Goal: Information Seeking & Learning: Check status

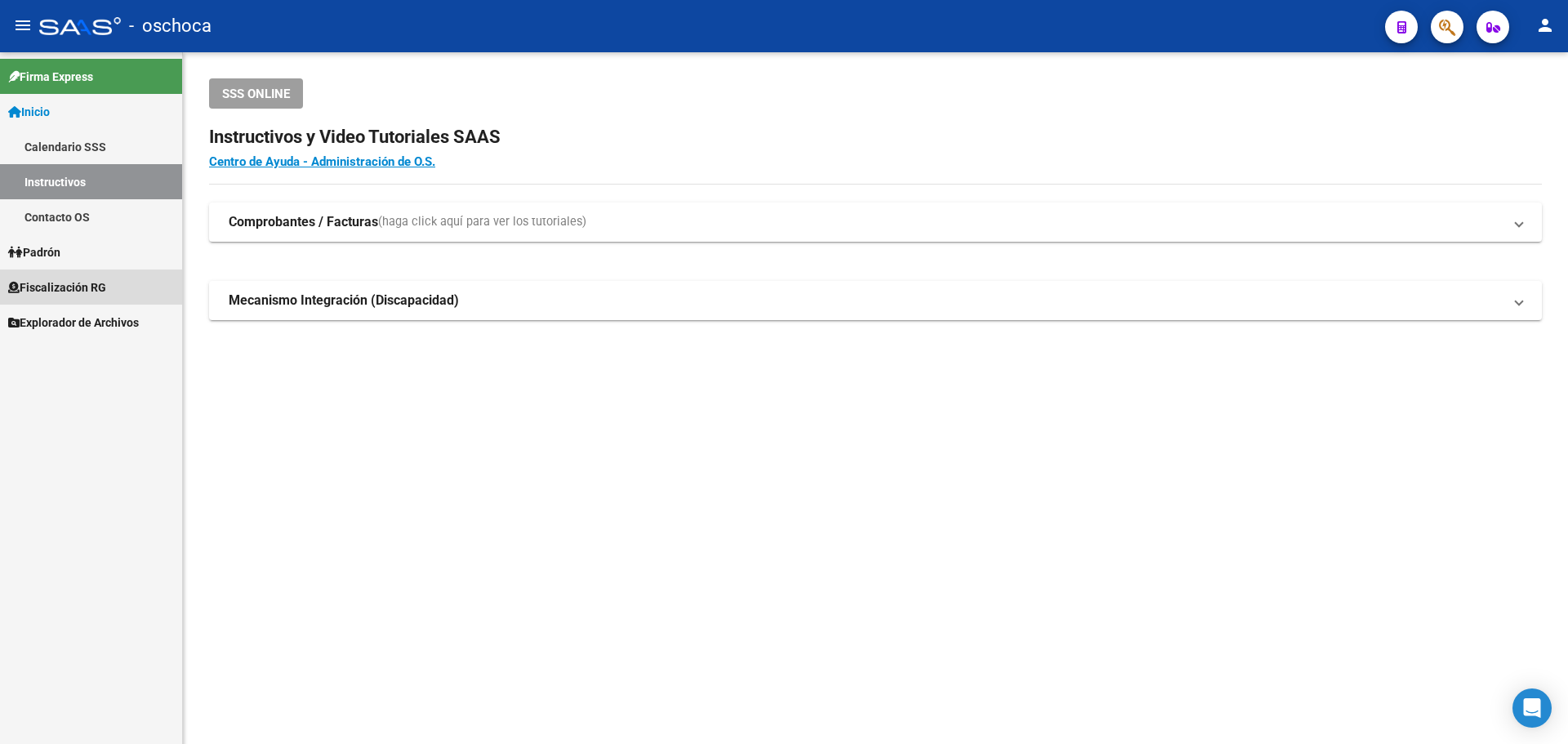
click at [62, 281] on span "Fiscalización RG" at bounding box center [56, 287] width 98 height 18
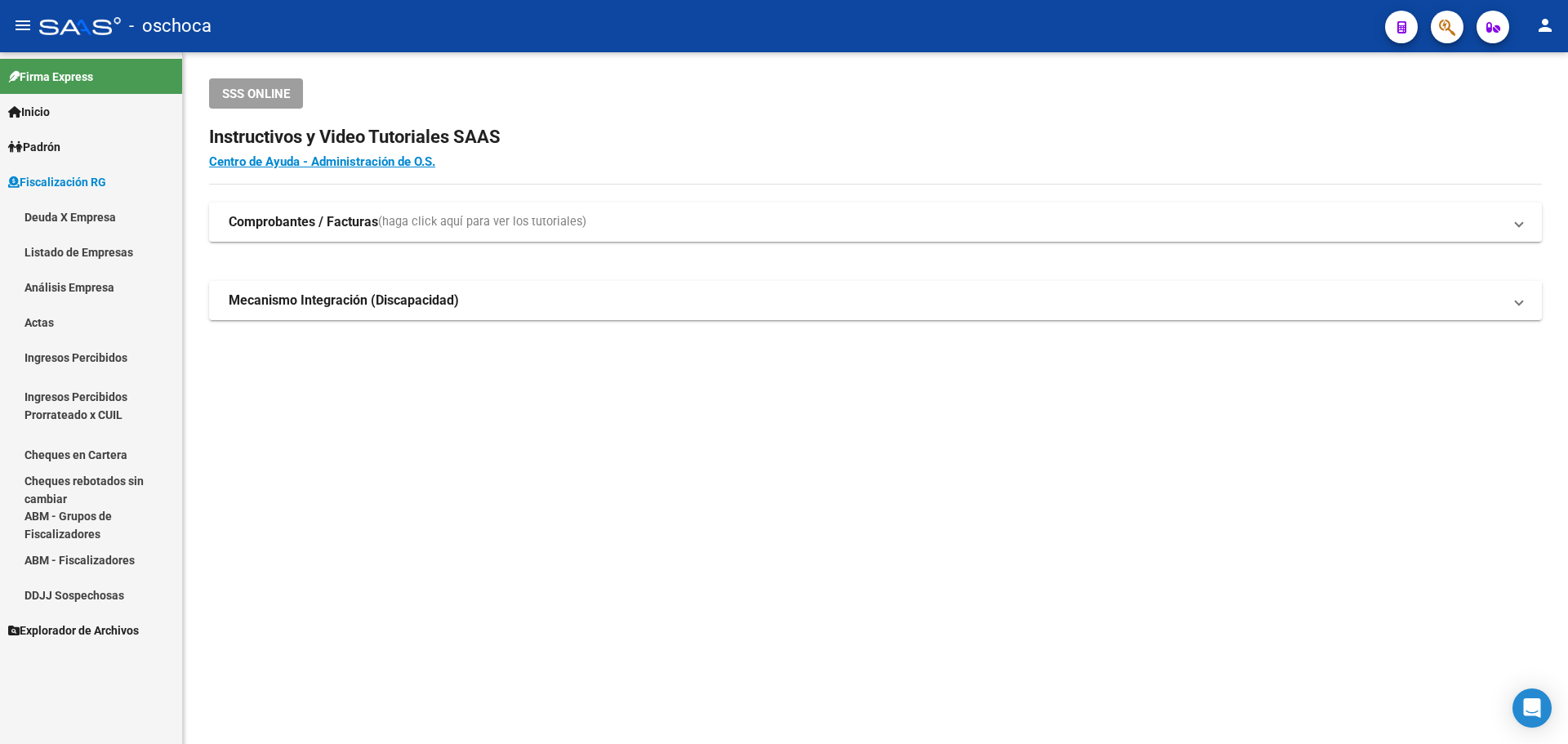
click at [63, 281] on link "Análisis Empresa" at bounding box center [91, 287] width 182 height 35
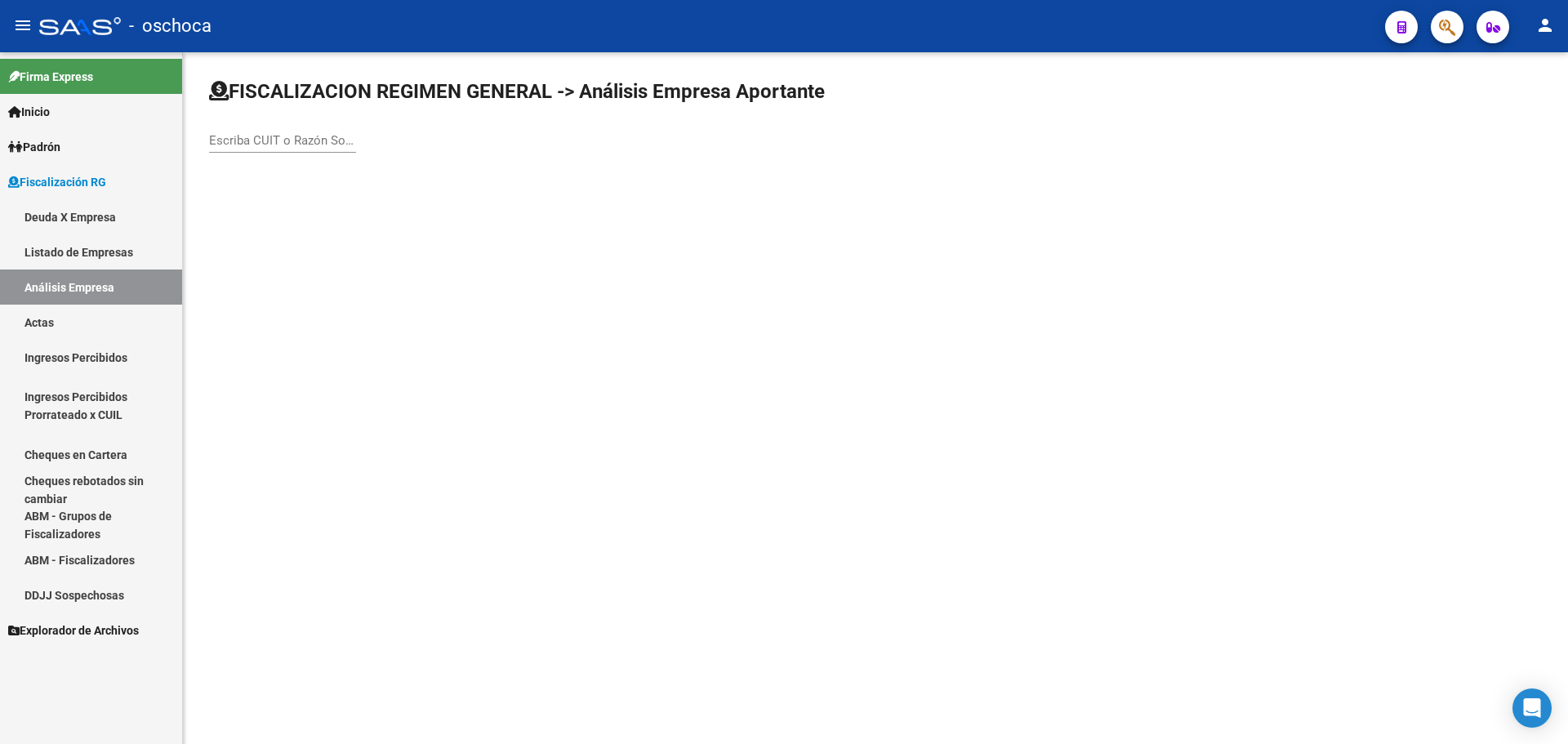
click at [302, 146] on input "Escriba CUIT o Razón Social para buscar" at bounding box center [282, 140] width 147 height 15
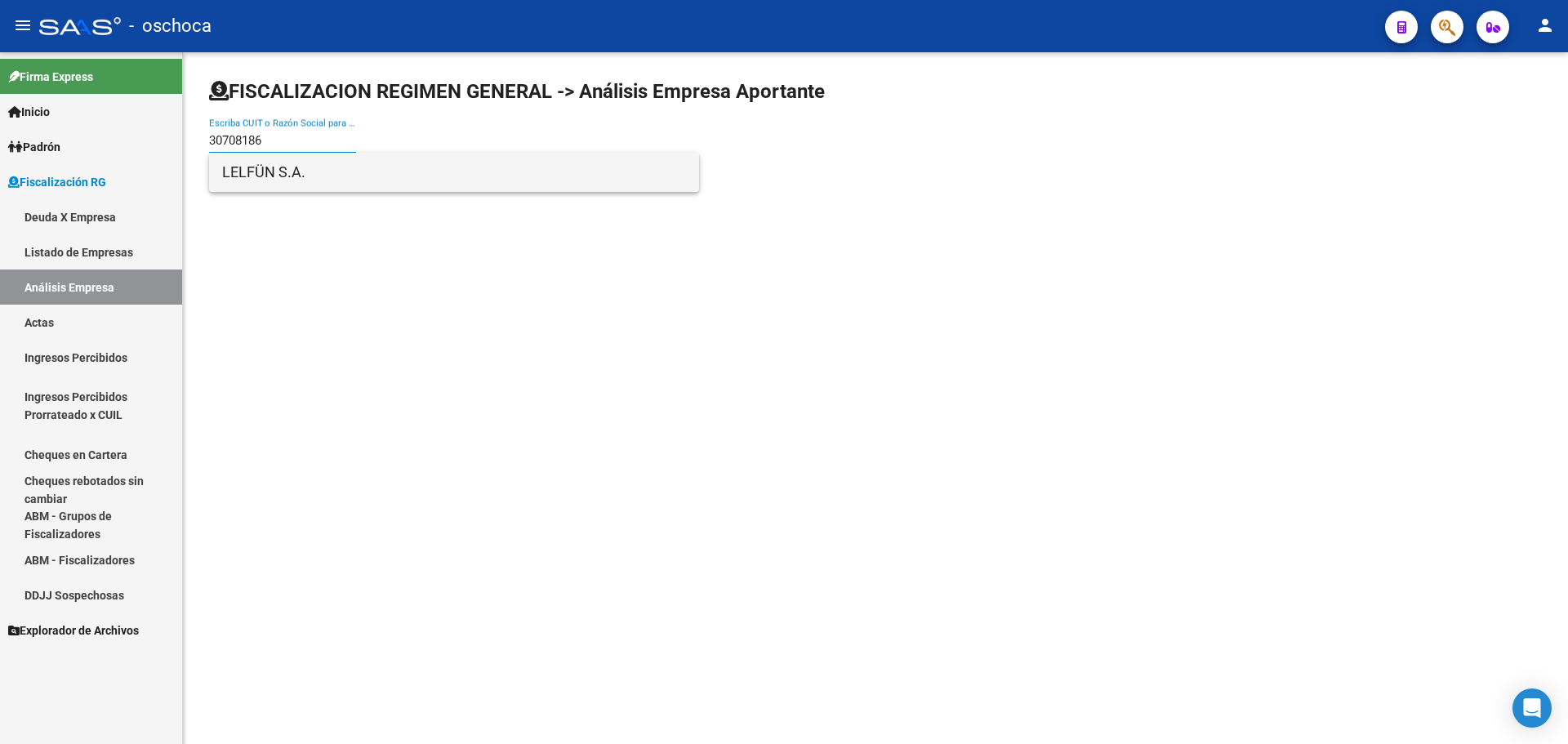
type input "30708186"
click at [279, 166] on span "LELFÜN S.A." at bounding box center [454, 172] width 464 height 39
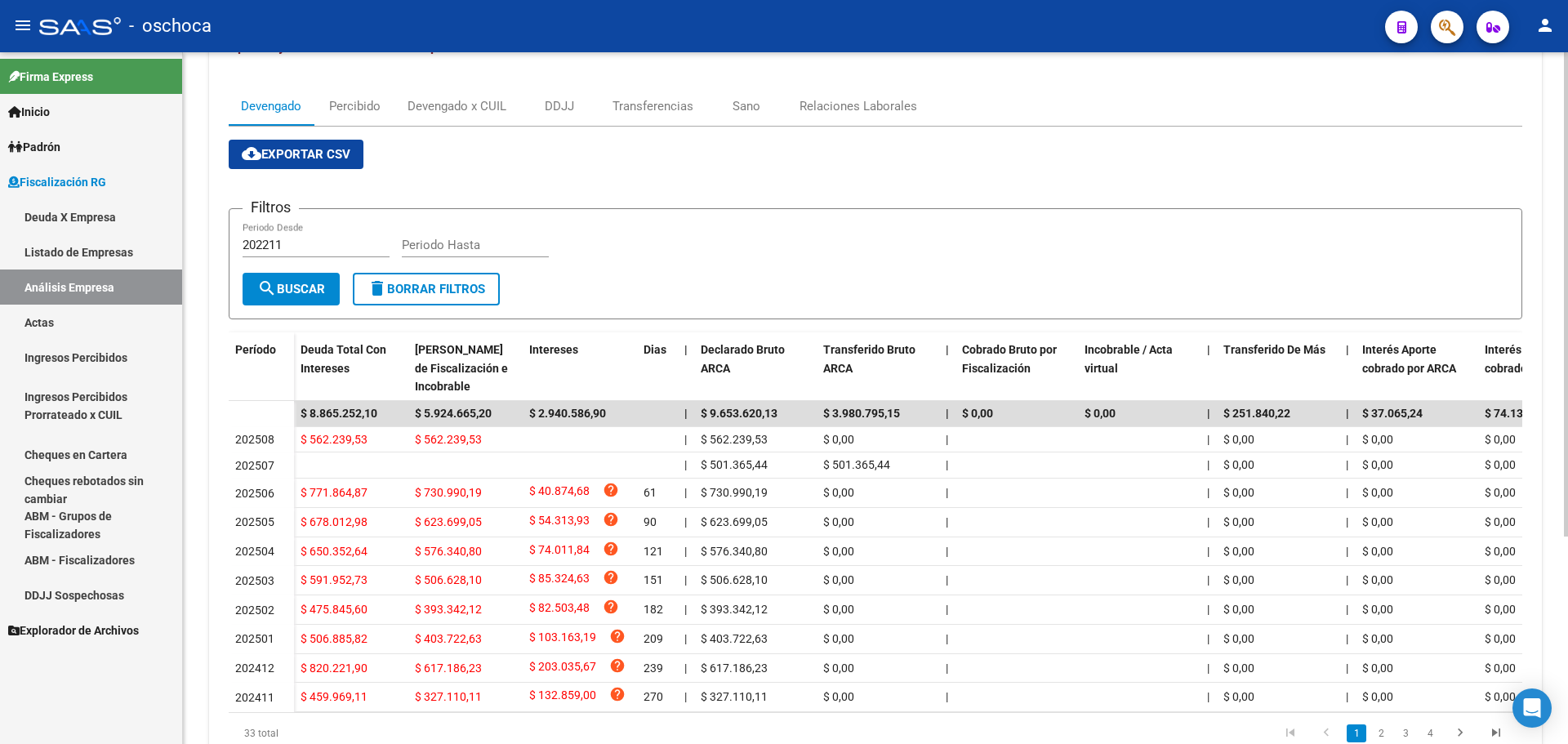
scroll to position [245, 0]
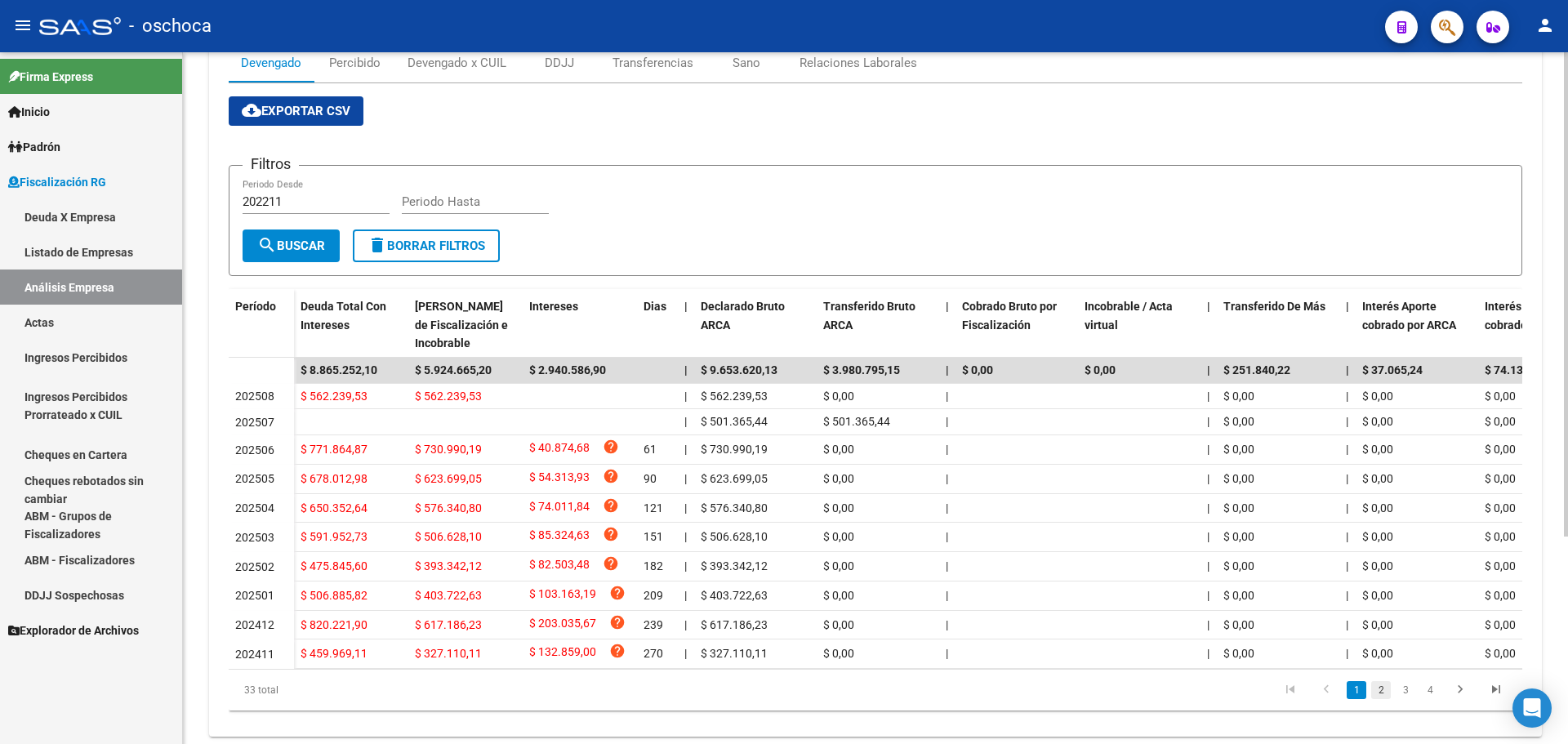
click at [1385, 699] on link "2" at bounding box center [1381, 690] width 19 height 18
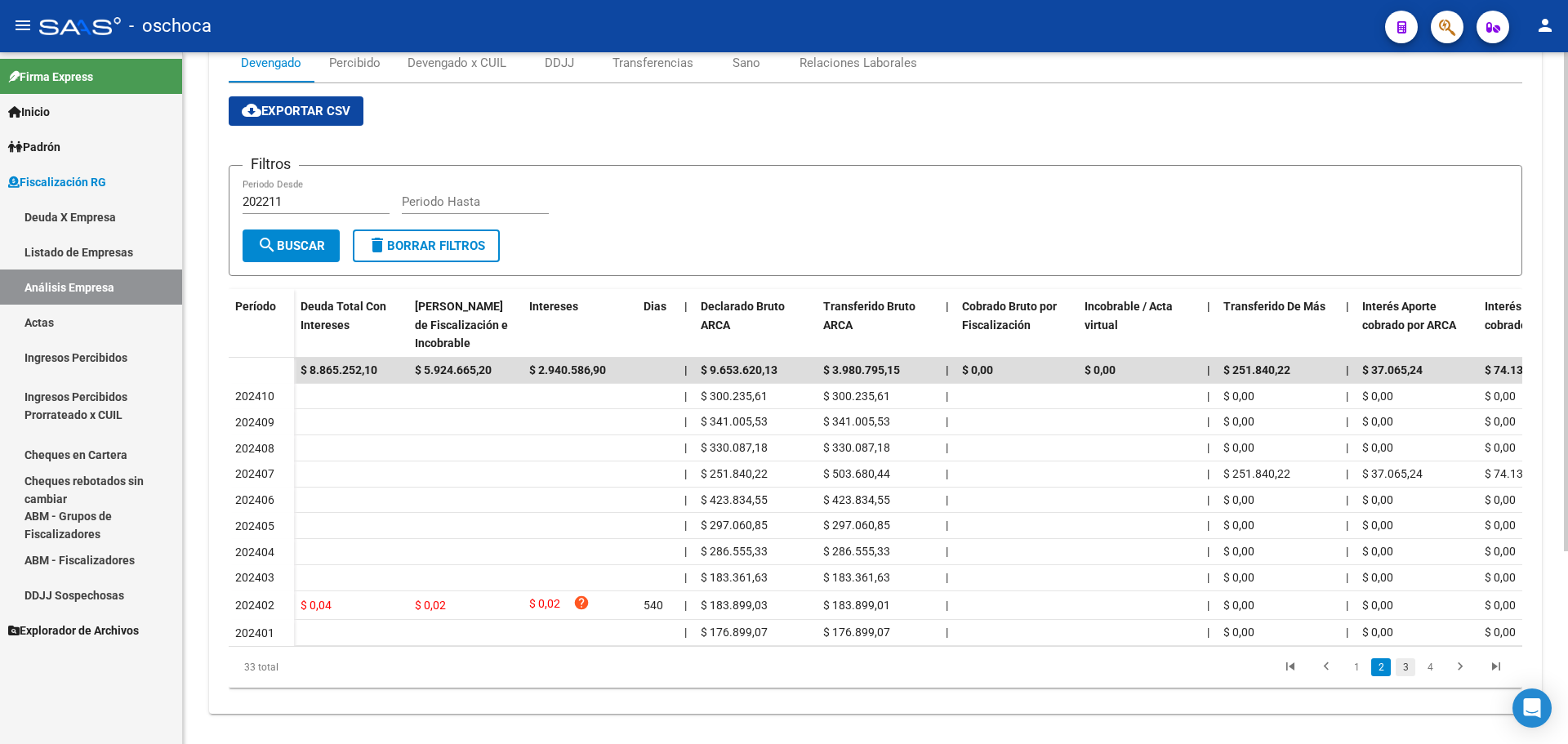
click at [1411, 676] on link "3" at bounding box center [1406, 666] width 19 height 18
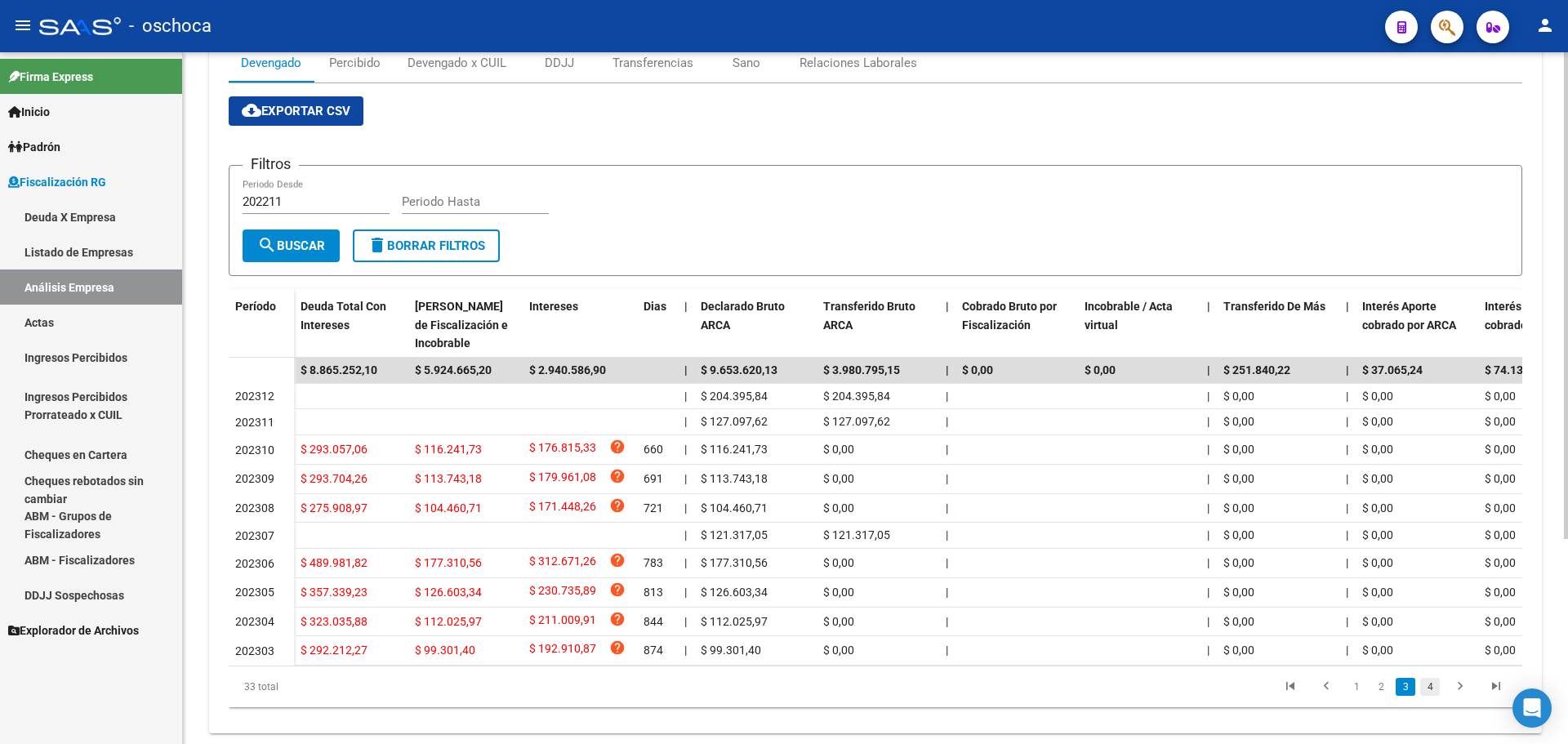
click at [1432, 695] on link "4" at bounding box center [1430, 687] width 19 height 18
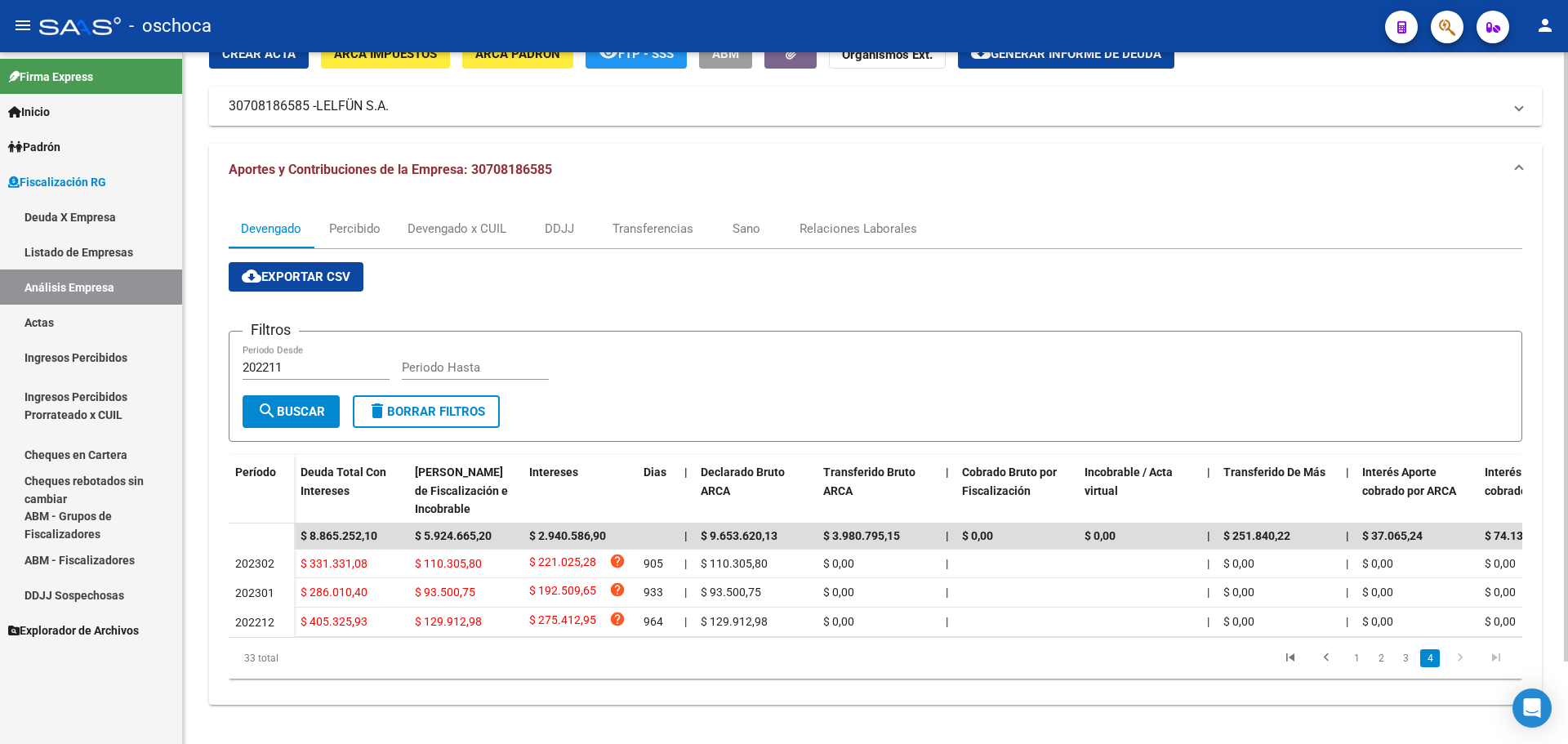
scroll to position [94, 0]
